Goal: Information Seeking & Learning: Learn about a topic

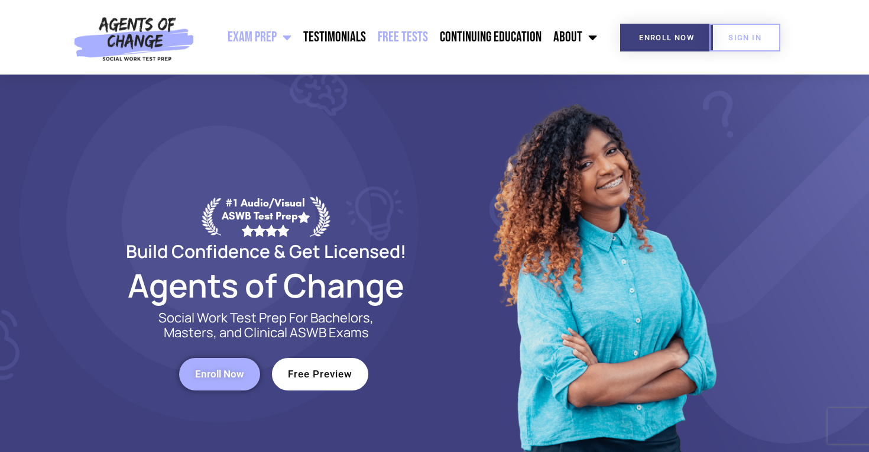
click at [403, 39] on link "Free Tests" at bounding box center [403, 37] width 62 height 30
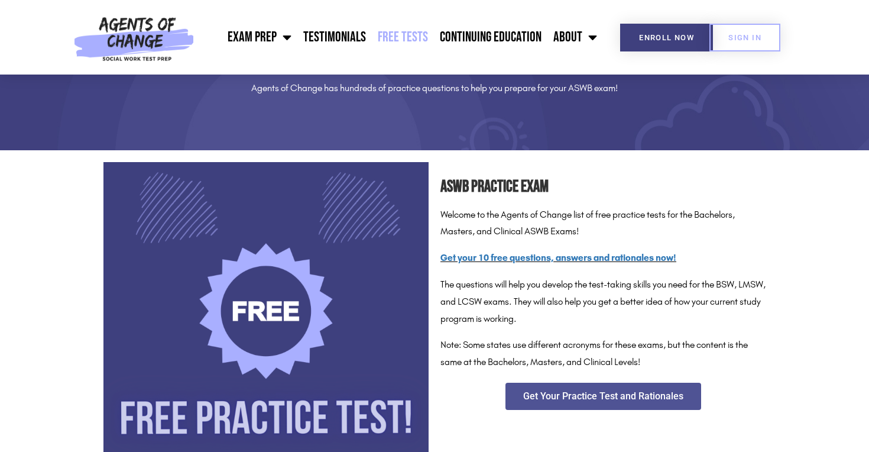
scroll to position [71, 0]
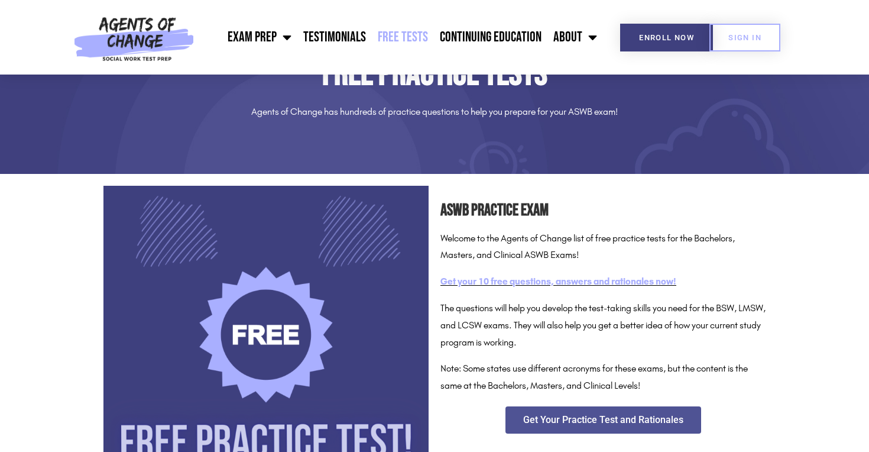
click at [541, 278] on link "Get your 10 free questions, answers and rationales now!" at bounding box center [558, 280] width 236 height 11
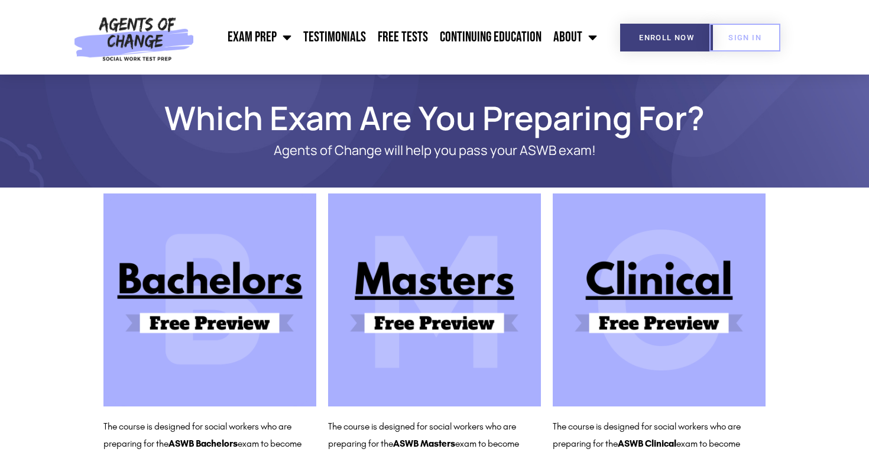
click at [273, 313] on img at bounding box center [209, 299] width 213 height 213
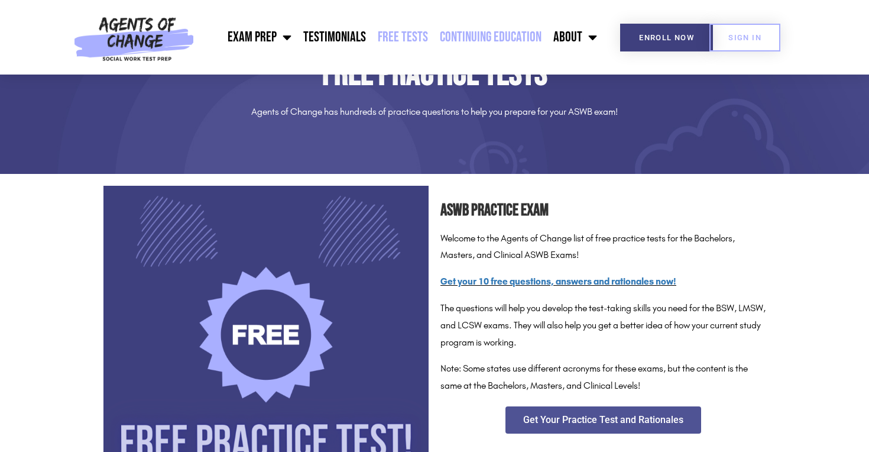
click at [462, 41] on link "Continuing Education" at bounding box center [491, 37] width 114 height 30
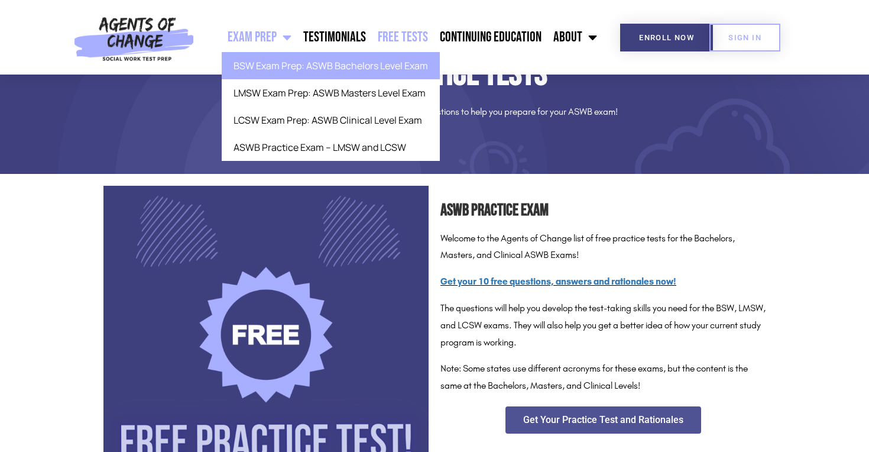
click at [304, 64] on link "BSW Exam Prep: ASWB Bachelors Level Exam" at bounding box center [331, 65] width 218 height 27
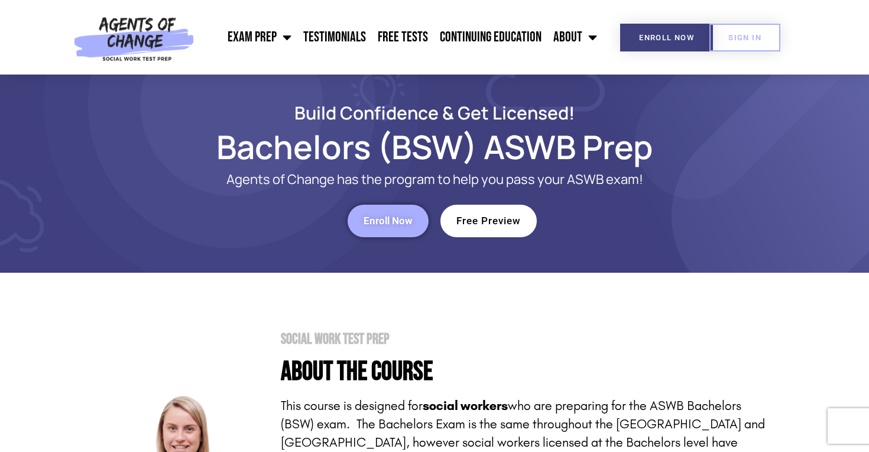
click at [494, 219] on span "Free Preview" at bounding box center [488, 221] width 64 height 10
